Goal: Task Accomplishment & Management: Complete application form

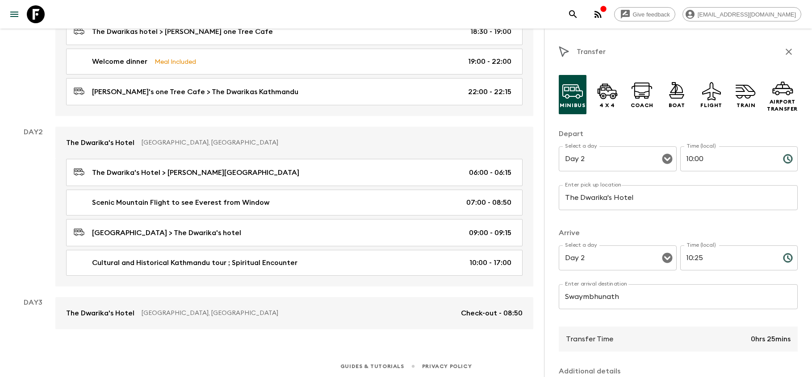
scroll to position [240, 0]
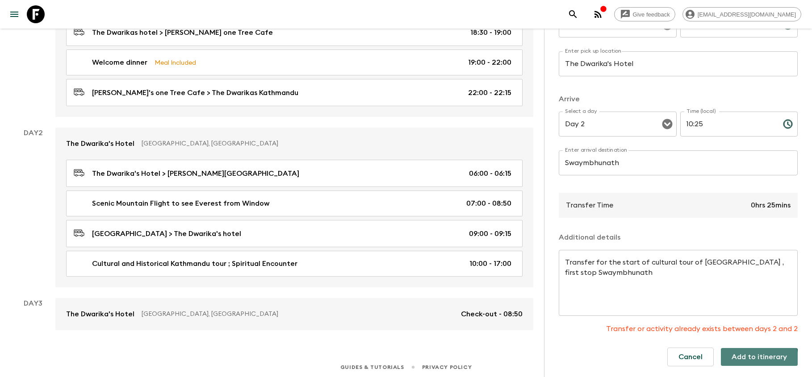
click at [756, 359] on button "Add to itinerary" at bounding box center [759, 357] width 77 height 18
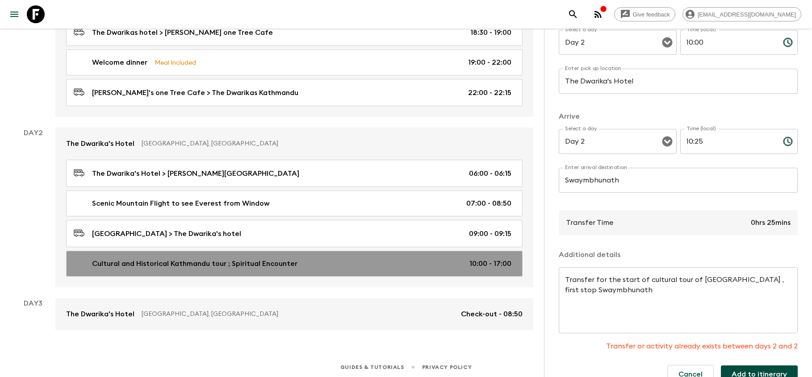
click at [374, 261] on div "Cultural and Historical Kathmandu tour ; Spiritual Encounter 10:00 - 17:00" at bounding box center [293, 264] width 438 height 11
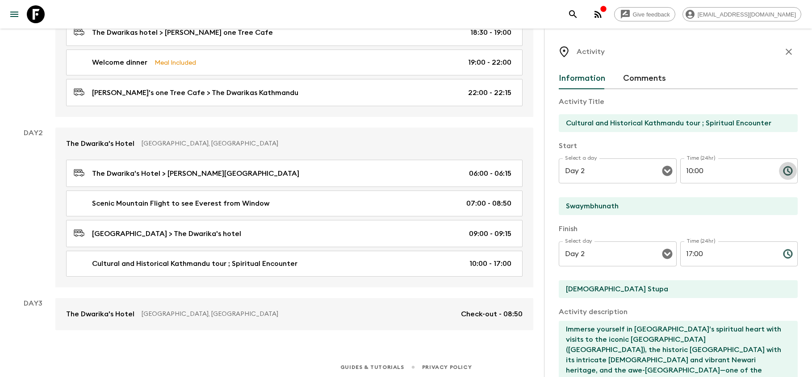
click at [790, 169] on icon "Choose time, selected time is 10:00 AM" at bounding box center [787, 171] width 9 height 9
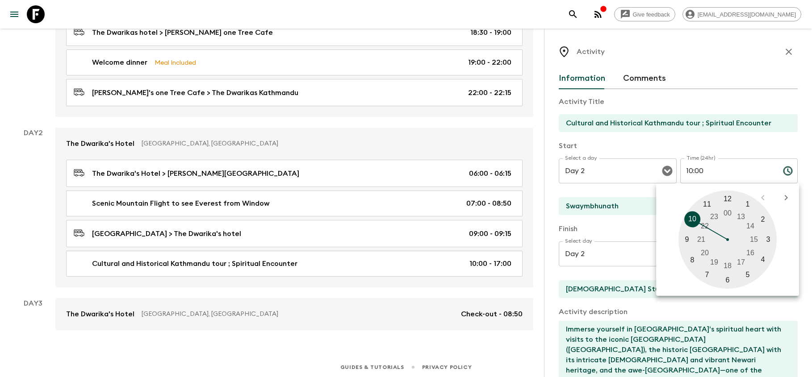
click at [693, 218] on div at bounding box center [727, 240] width 98 height 98
click at [693, 258] on div at bounding box center [727, 240] width 98 height 98
type input "10:40"
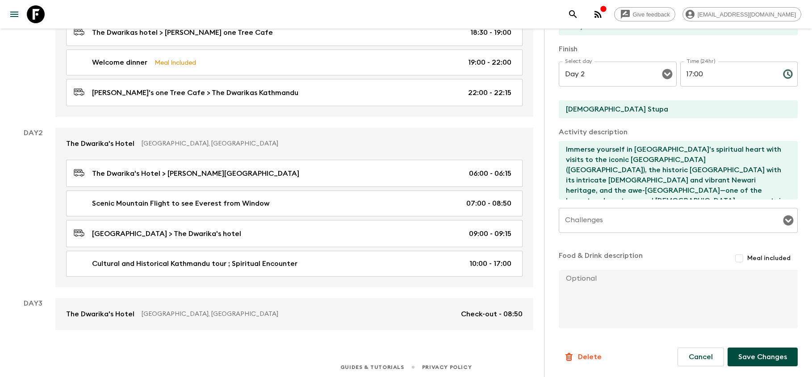
scroll to position [180, 0]
click at [765, 360] on button "Save Changes" at bounding box center [762, 357] width 70 height 19
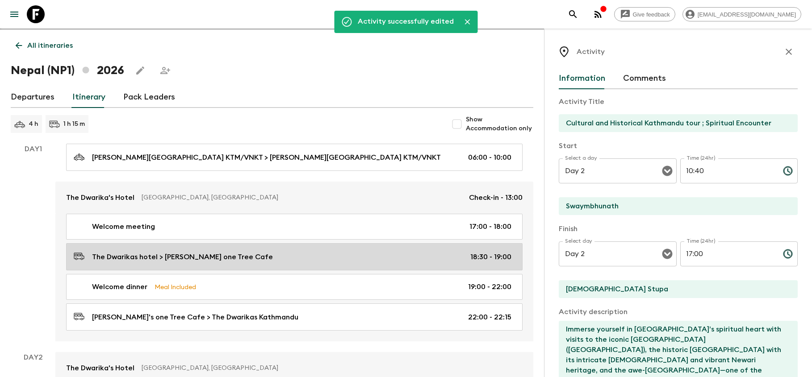
scroll to position [0, 0]
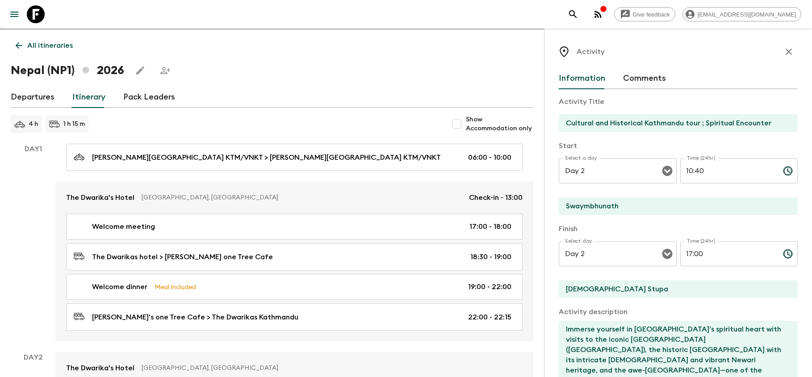
click at [788, 50] on icon "button" at bounding box center [788, 51] width 11 height 11
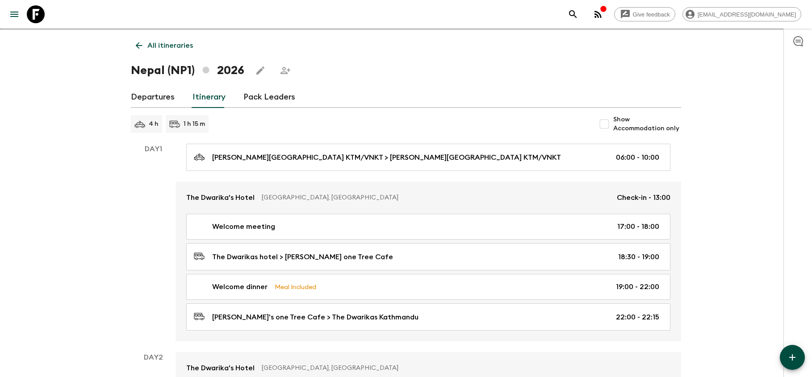
click at [787, 356] on icon "button" at bounding box center [792, 357] width 11 height 11
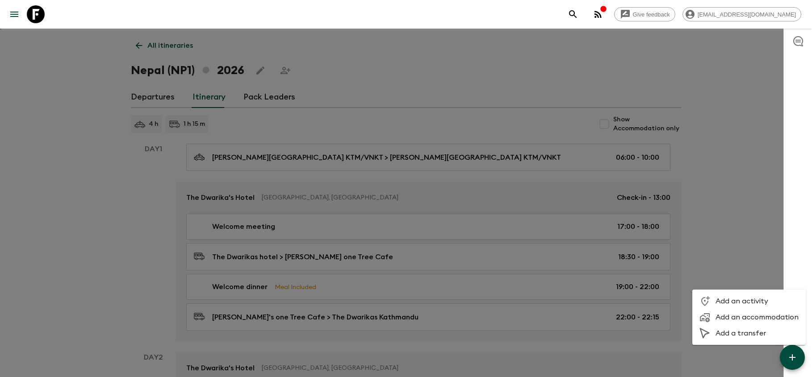
click at [738, 338] on span "Add a transfer" at bounding box center [756, 333] width 83 height 9
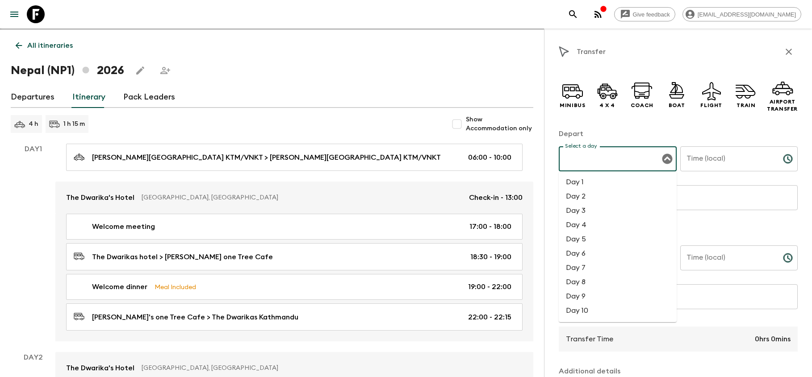
click at [627, 160] on input "Select a day" at bounding box center [611, 158] width 96 height 17
click at [584, 198] on li "Day 2" at bounding box center [618, 196] width 118 height 14
type input "Day 2"
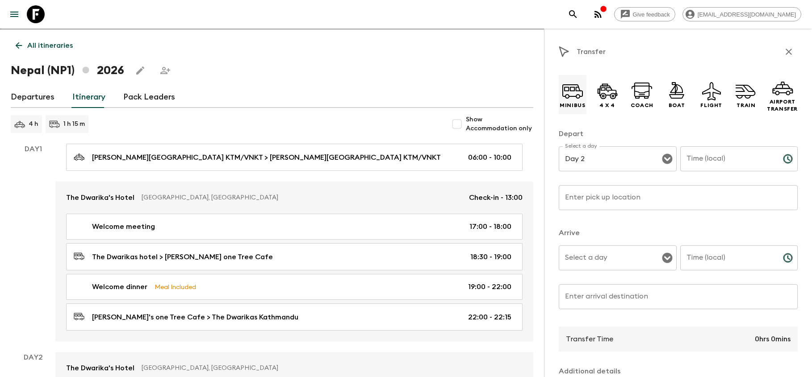
click at [576, 105] on p "Minibus" at bounding box center [572, 105] width 25 height 7
click at [711, 161] on input "Time (local)" at bounding box center [728, 158] width 96 height 25
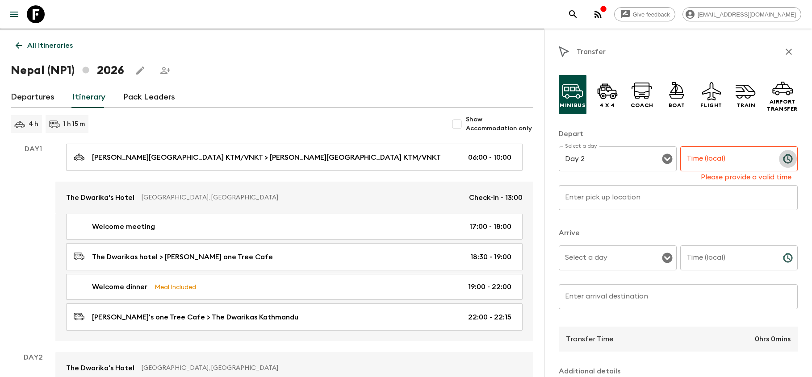
click at [787, 161] on icon "Choose time" at bounding box center [787, 159] width 11 height 11
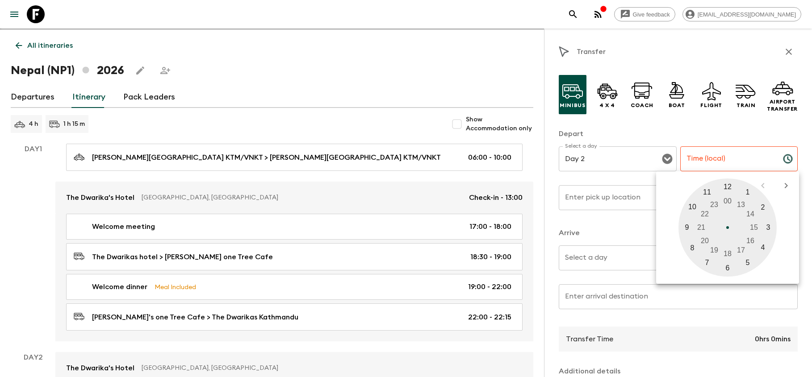
click at [692, 208] on div at bounding box center [727, 228] width 98 height 98
type input "10:00"
click at [728, 181] on div at bounding box center [727, 228] width 98 height 98
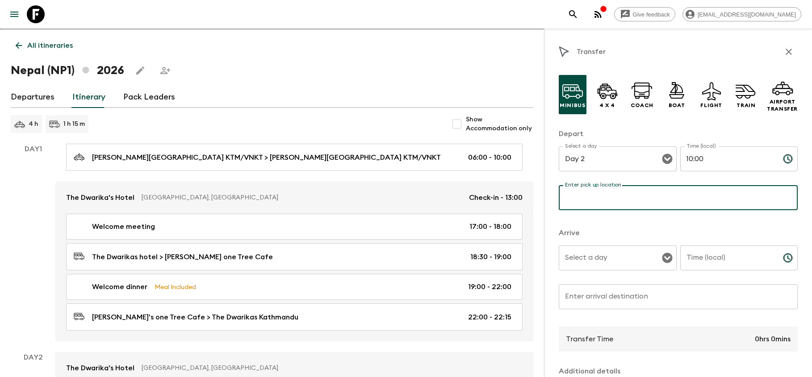
click at [623, 197] on input "Enter pick up location" at bounding box center [678, 197] width 239 height 25
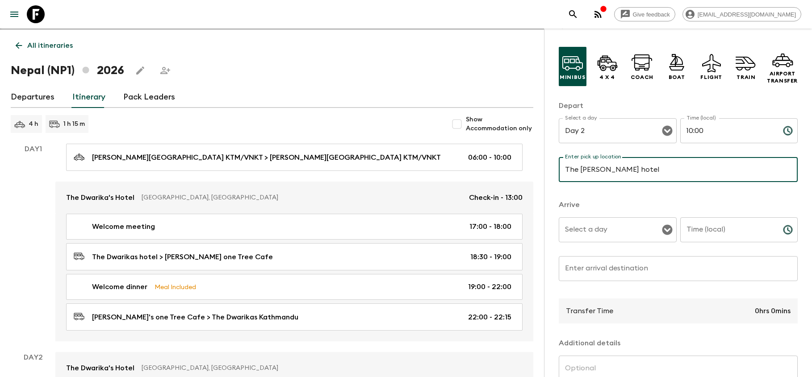
click at [603, 170] on input "The [PERSON_NAME] hotel" at bounding box center [678, 169] width 239 height 25
click at [607, 167] on input "The [PERSON_NAME] hotel" at bounding box center [678, 169] width 239 height 25
type input "The Dwarika's hotel"
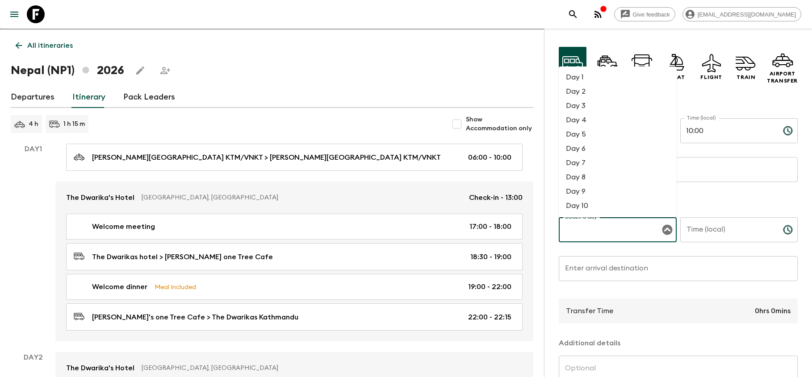
click at [598, 230] on input "Select a day" at bounding box center [611, 229] width 96 height 17
click at [581, 95] on li "Day 2" at bounding box center [618, 91] width 118 height 14
type input "Day 2"
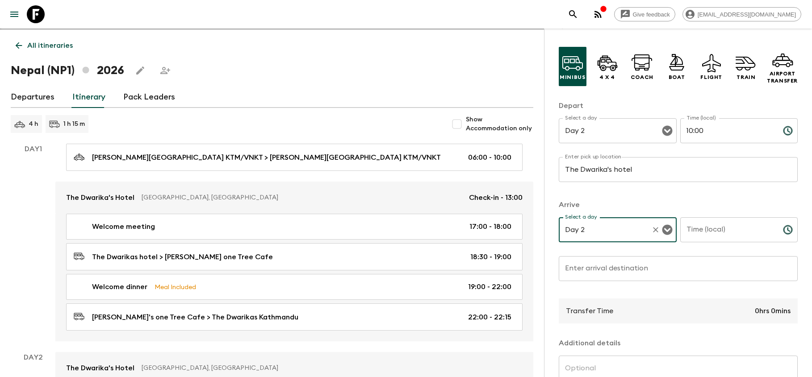
click at [729, 231] on input "Time (local)" at bounding box center [728, 229] width 96 height 25
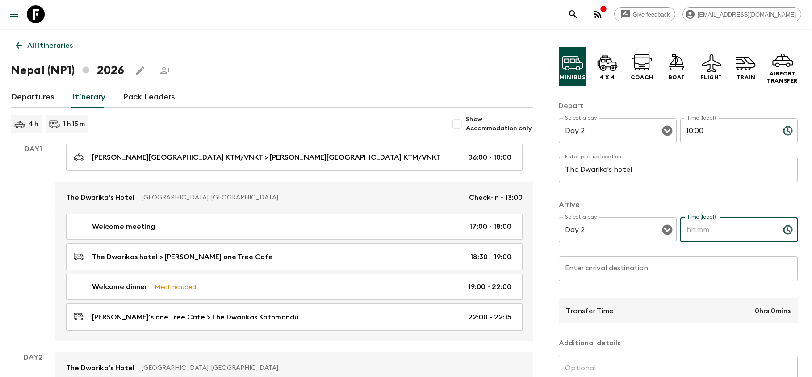
click at [785, 231] on icon "Choose time" at bounding box center [787, 230] width 11 height 11
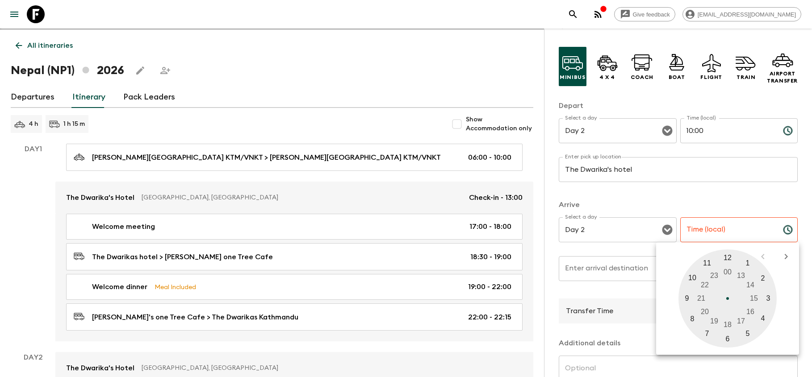
click at [690, 278] on div at bounding box center [727, 299] width 98 height 98
click at [749, 331] on div at bounding box center [727, 299] width 98 height 98
click at [749, 331] on div "05 10 15 20 25 30 35 40 45 50 55 00" at bounding box center [727, 299] width 129 height 98
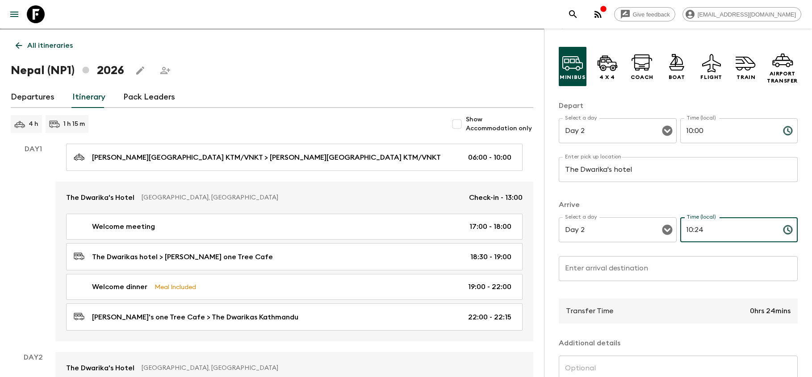
click at [707, 225] on input "10:24" at bounding box center [728, 229] width 96 height 25
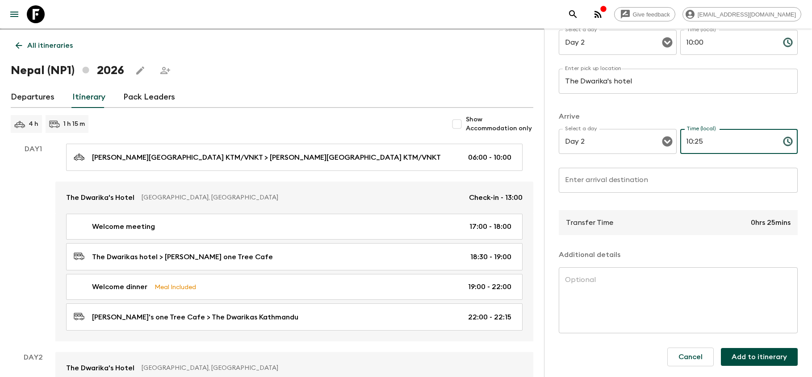
scroll to position [117, 0]
type input "10:25"
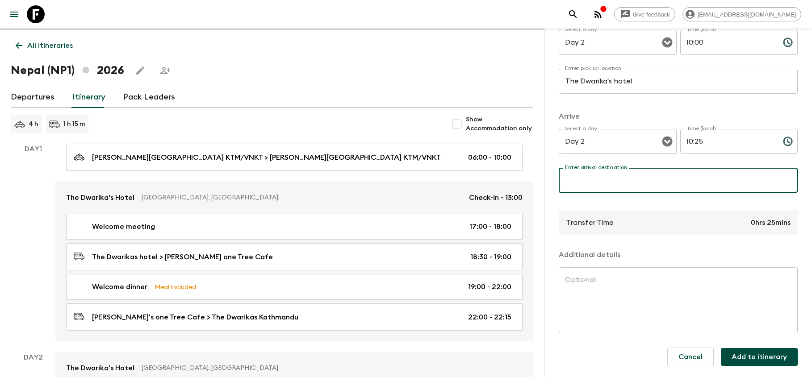
click at [612, 177] on input "Enter arrival destination" at bounding box center [678, 180] width 239 height 25
type input "10:25"
click at [588, 283] on textarea at bounding box center [678, 300] width 226 height 51
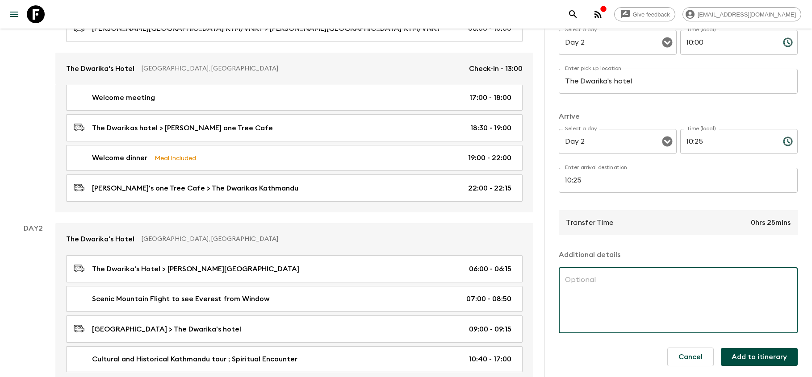
scroll to position [152, 0]
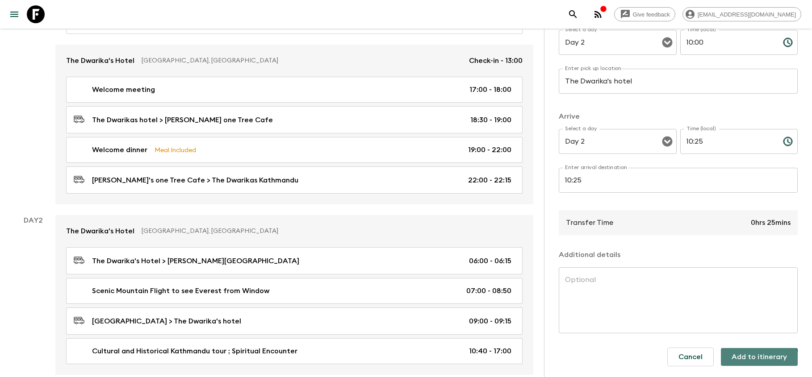
click at [747, 361] on button "Add to itinerary" at bounding box center [759, 357] width 77 height 18
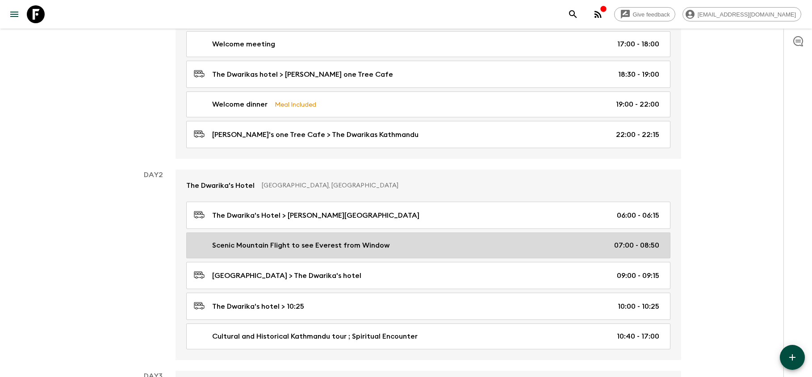
scroll to position [198, 0]
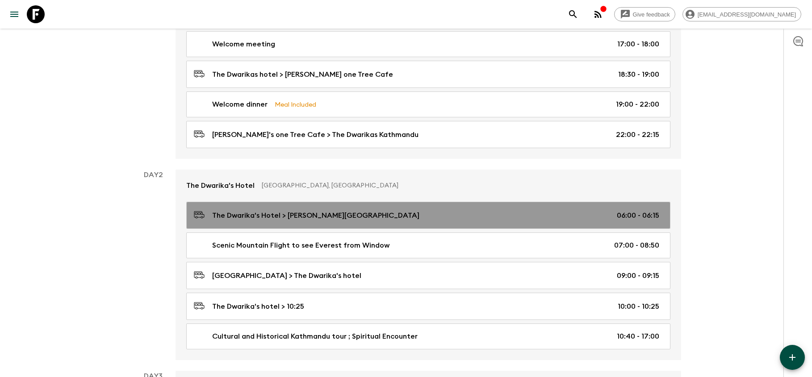
click at [490, 210] on div "The Dwarika's Hotel > [PERSON_NAME][GEOGRAPHIC_DATA] 06:00 - 06:15" at bounding box center [426, 215] width 465 height 12
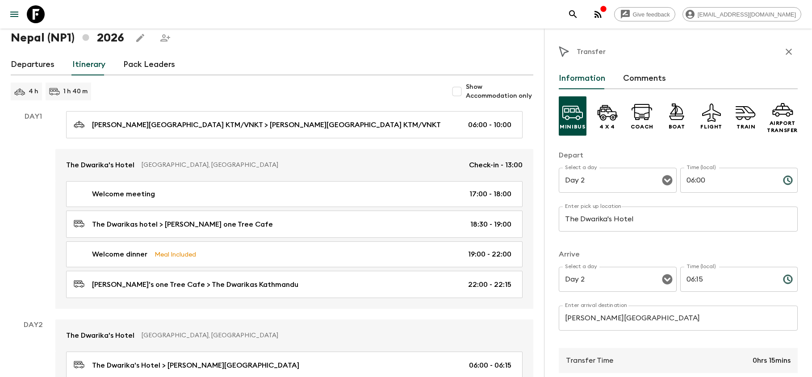
scroll to position [47, 0]
